Goal: Task Accomplishment & Management: Use online tool/utility

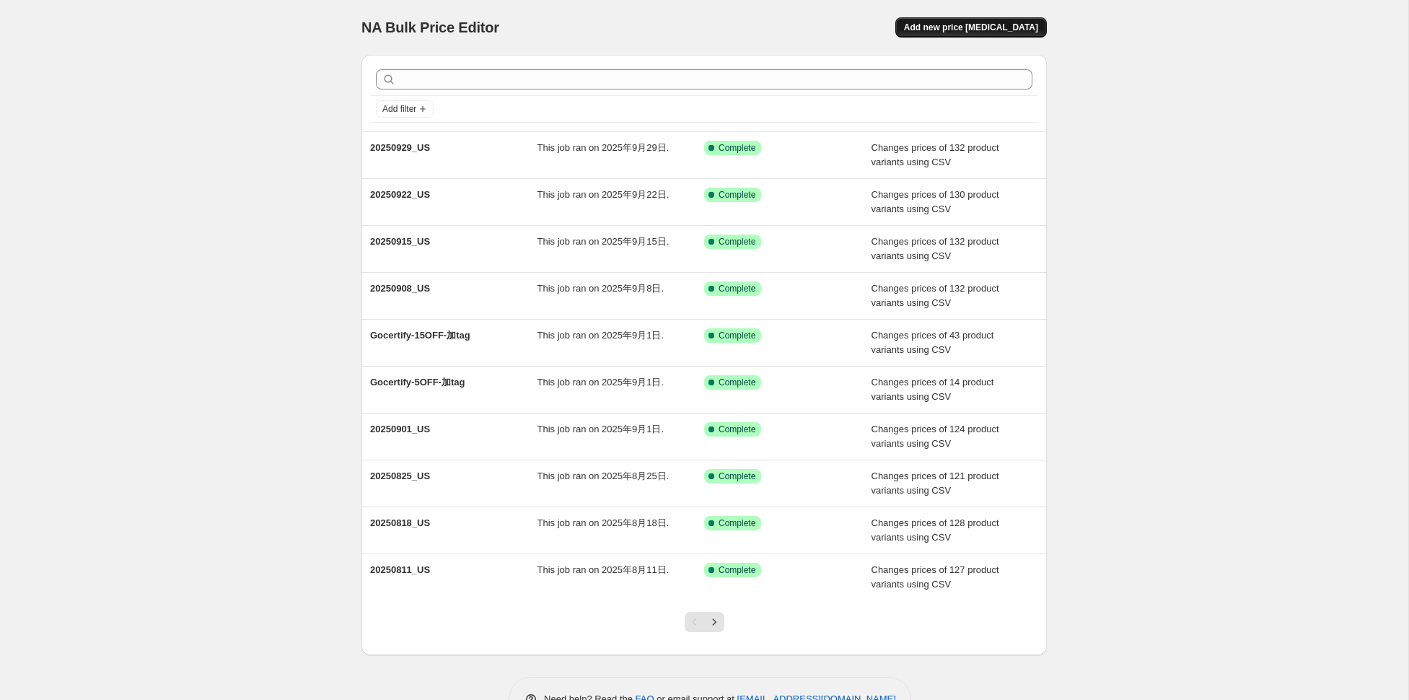
click at [980, 31] on span "Add new price [MEDICAL_DATA]" at bounding box center [971, 28] width 134 height 12
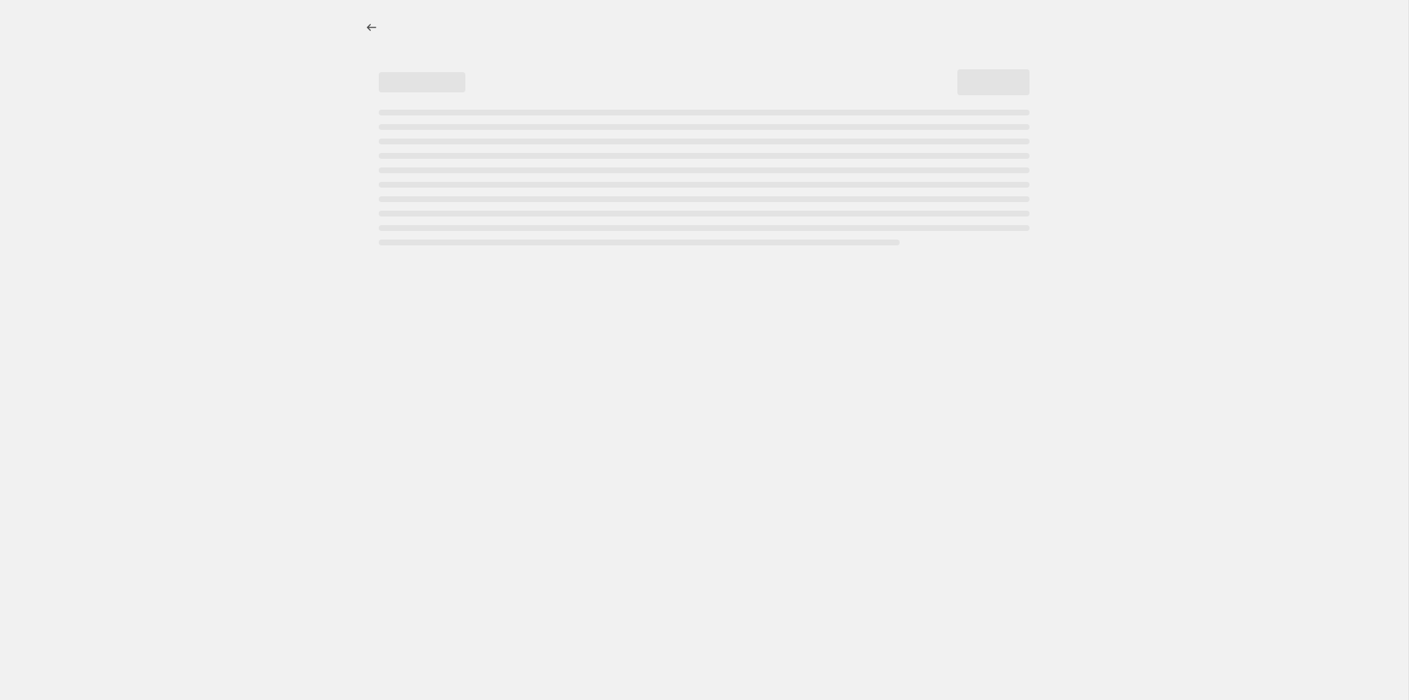
select select "percentage"
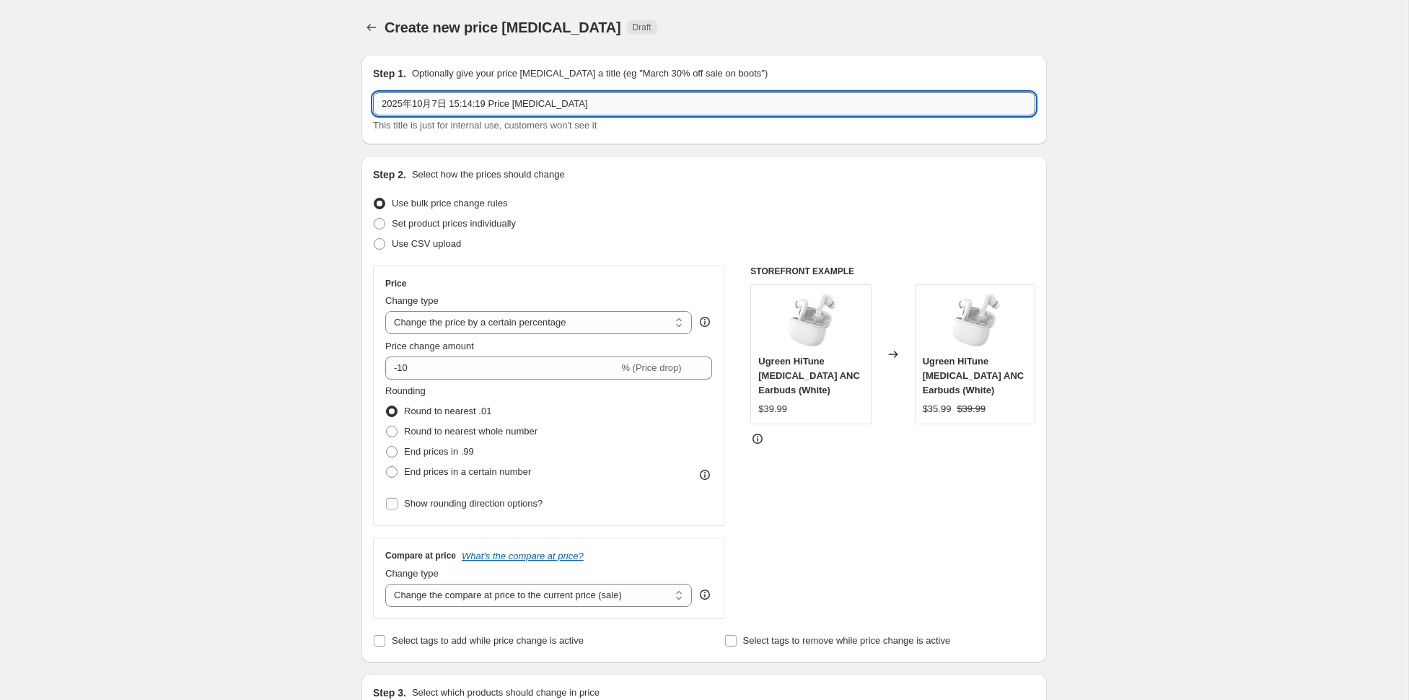
click at [611, 108] on input "2025年10月7日 15:14:19 Price [MEDICAL_DATA]" at bounding box center [704, 103] width 662 height 23
type input "20251007_US"
click at [451, 243] on span "Use CSV upload" at bounding box center [426, 243] width 69 height 11
click at [374, 239] on input "Use CSV upload" at bounding box center [374, 238] width 1 height 1
radio input "true"
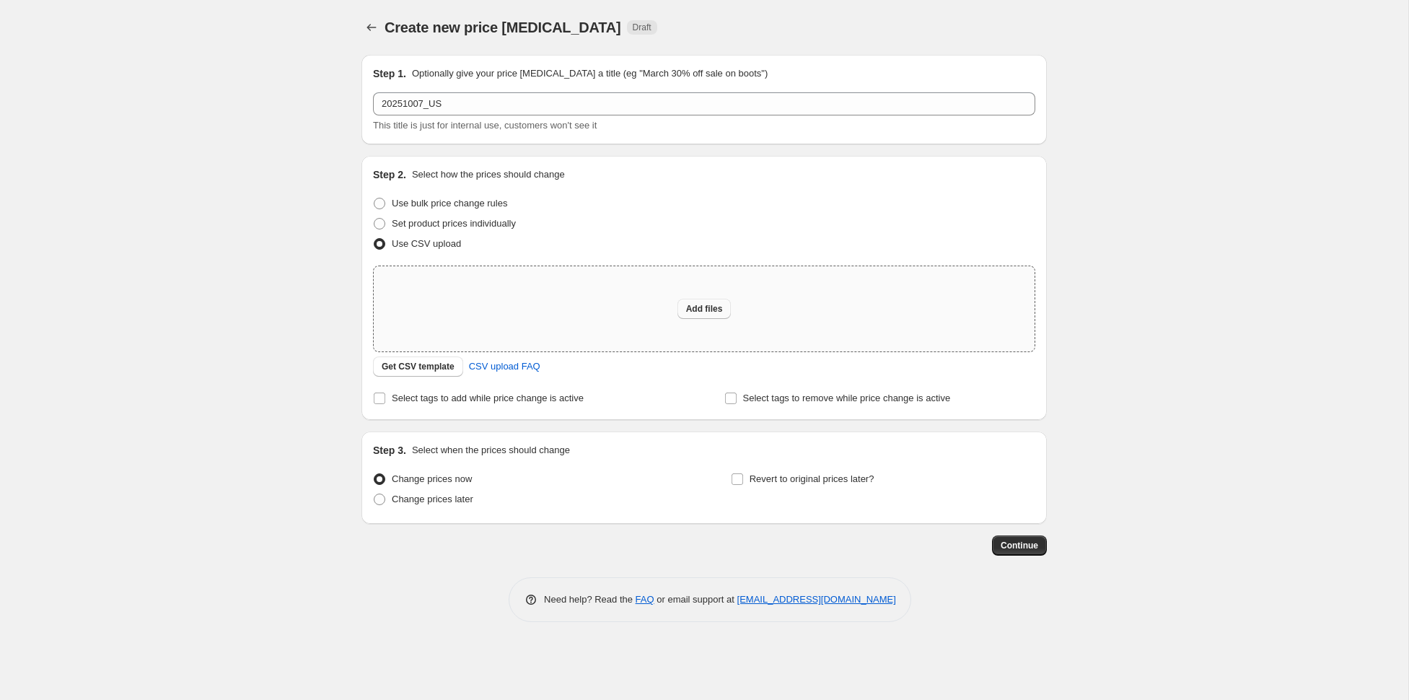
click at [709, 302] on button "Add files" at bounding box center [704, 309] width 54 height 20
type input "C:\fakepath\20251007_US.csv"
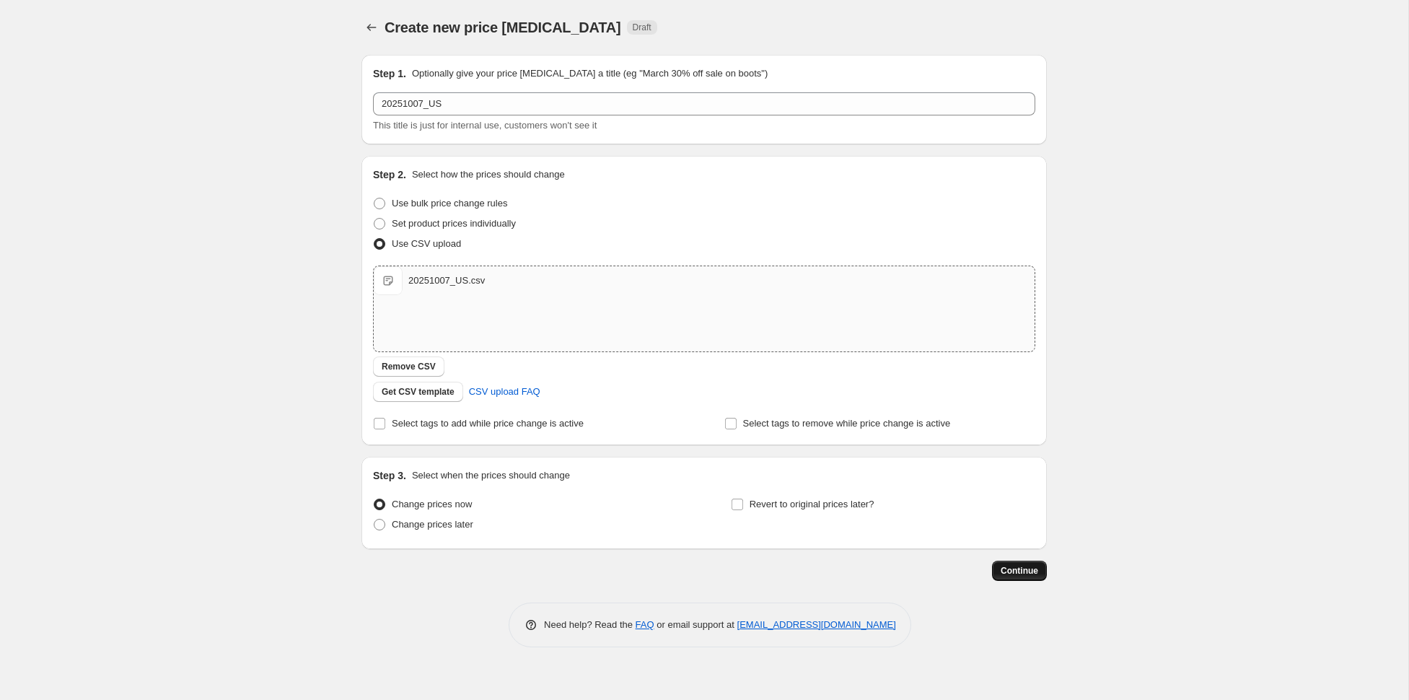
click at [1021, 567] on span "Continue" at bounding box center [1019, 571] width 38 height 12
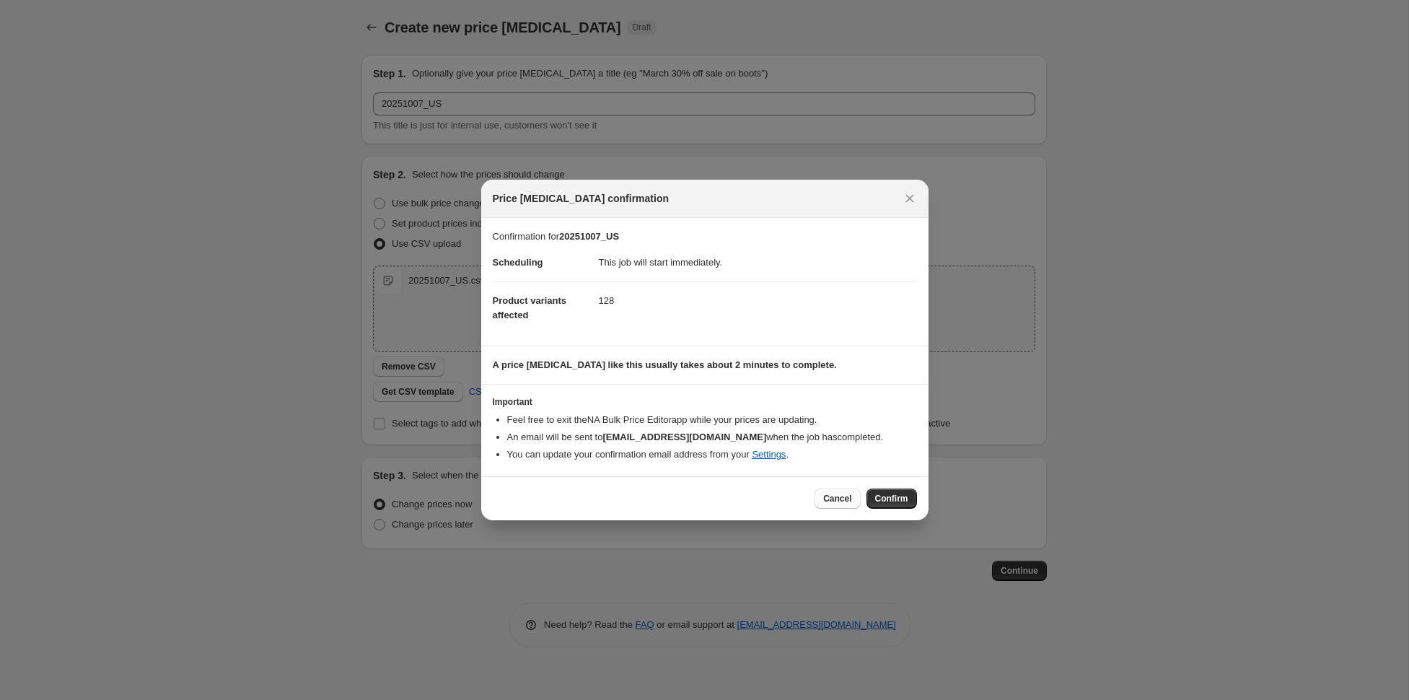
click at [826, 500] on span "Cancel" at bounding box center [837, 499] width 28 height 12
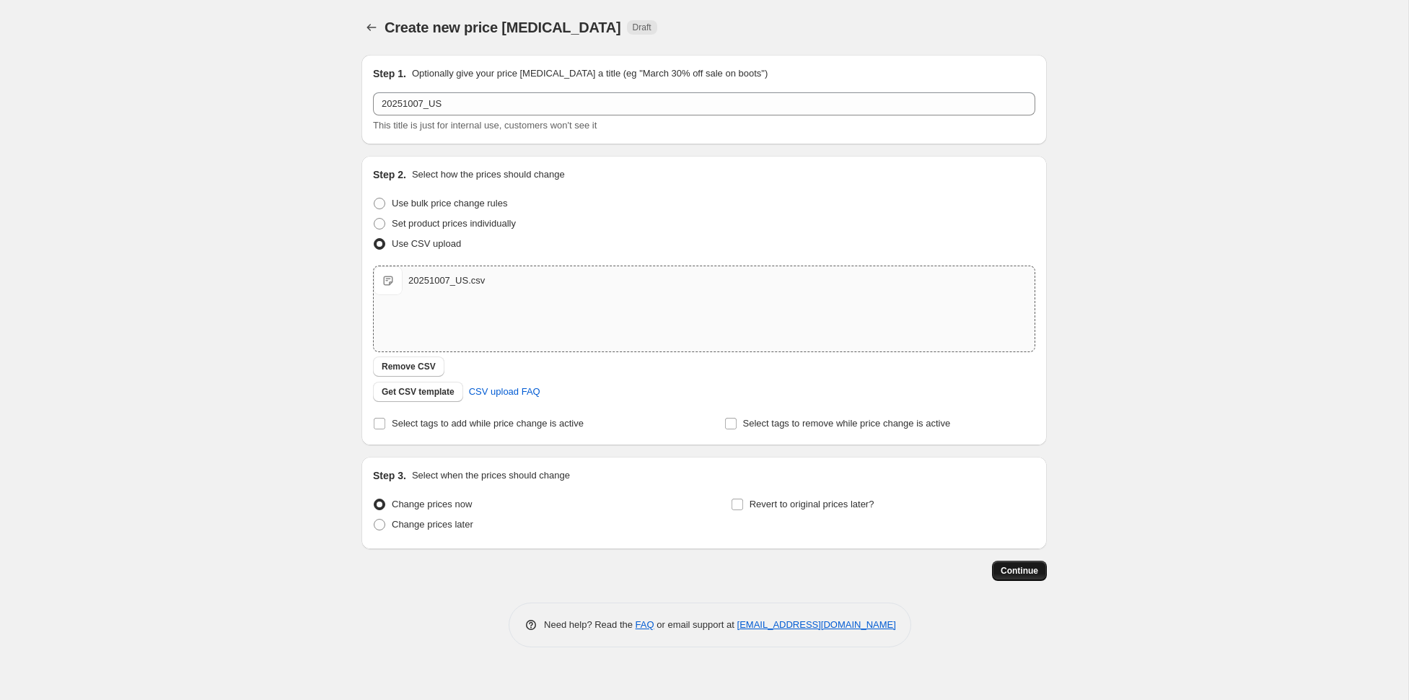
click at [1019, 571] on span "Continue" at bounding box center [1019, 571] width 38 height 12
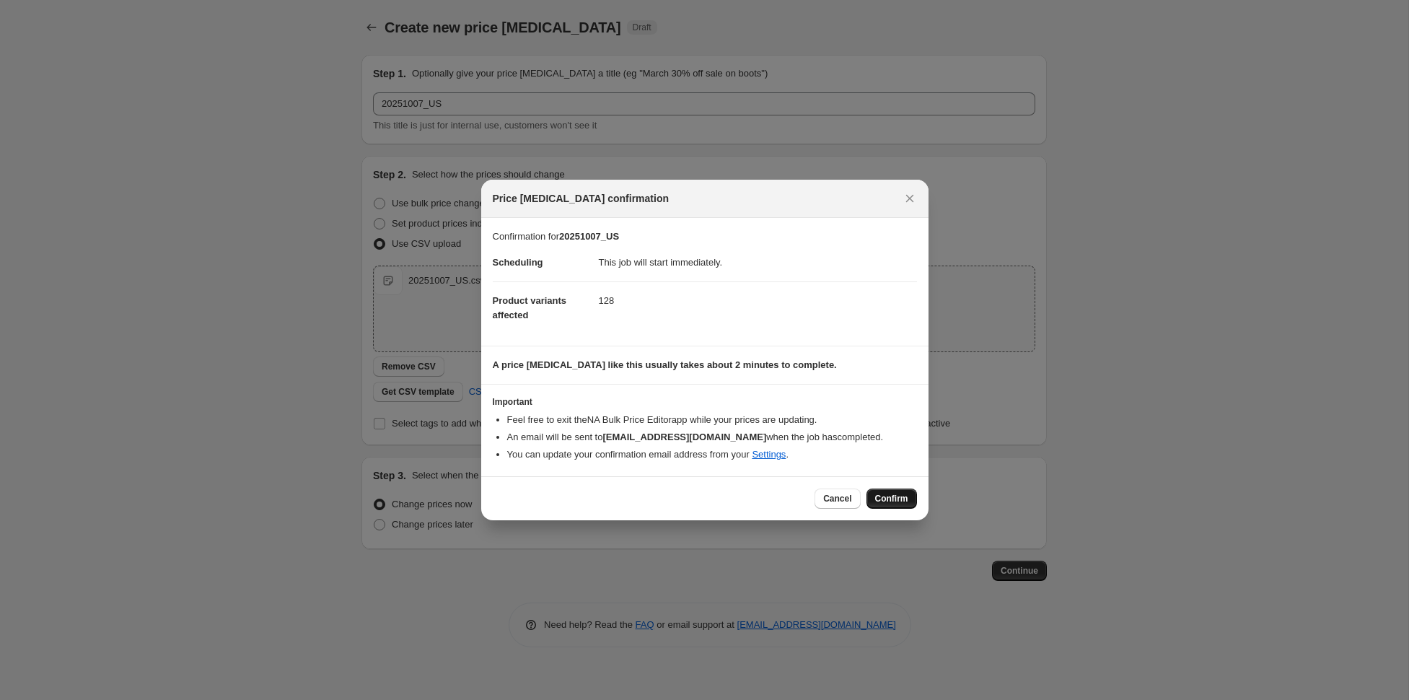
click at [888, 498] on span "Confirm" at bounding box center [891, 499] width 33 height 12
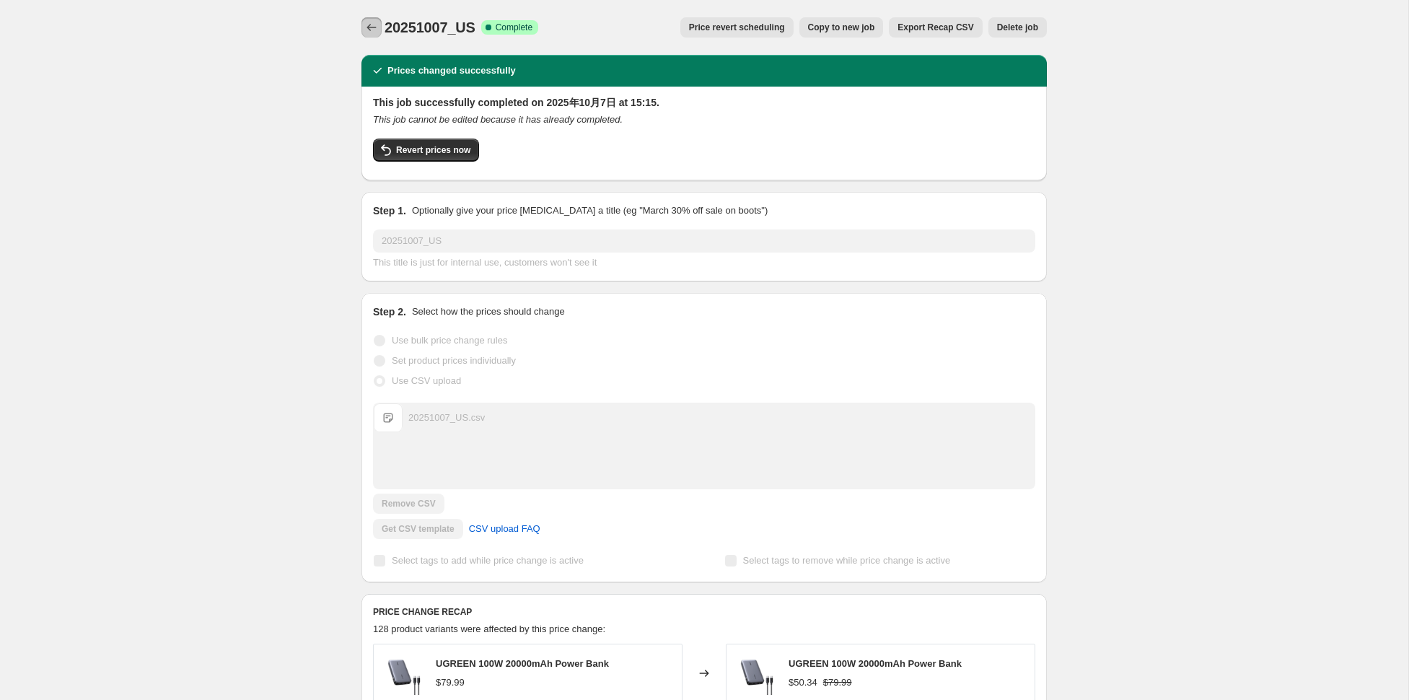
click at [367, 30] on icon "Price change jobs" at bounding box center [371, 27] width 14 height 14
